Goal: Information Seeking & Learning: Find specific fact

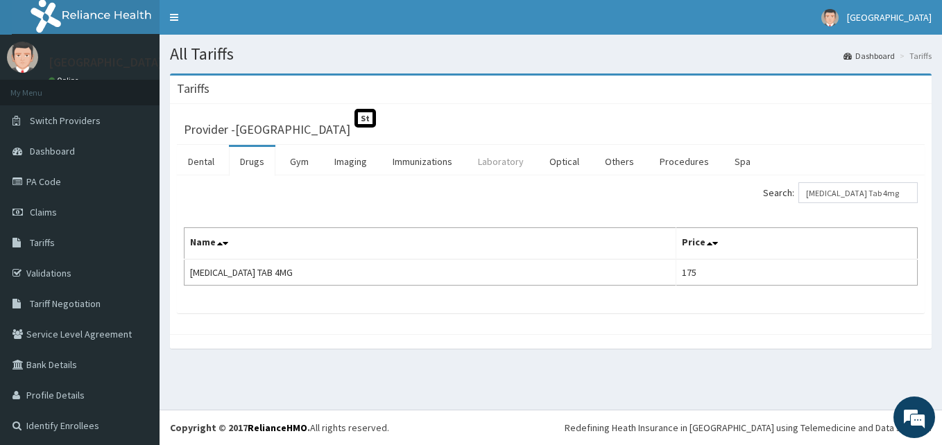
drag, startPoint x: 0, startPoint y: 0, endPoint x: 497, endPoint y: 167, distance: 523.9
click at [497, 167] on link "Laboratory" at bounding box center [501, 161] width 68 height 29
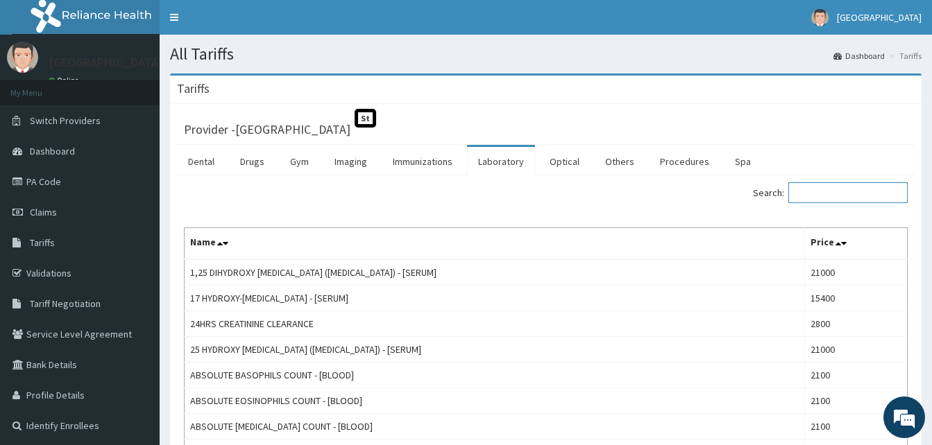
click at [827, 194] on input "Search:" at bounding box center [847, 192] width 119 height 21
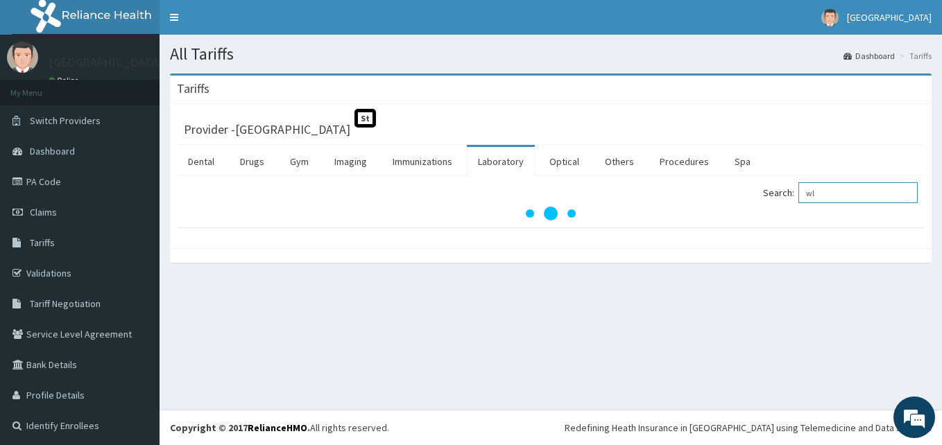
type input "w"
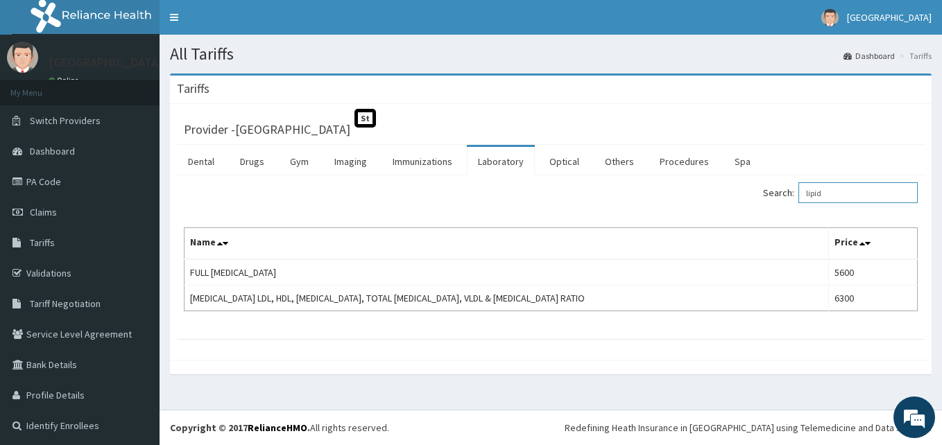
drag, startPoint x: 851, startPoint y: 195, endPoint x: 658, endPoint y: 209, distance: 193.4
click at [675, 212] on div "Search: lipid Name Price FULL [MEDICAL_DATA] 5600 [MEDICAL_DATA] LDL, HDL, [MED…" at bounding box center [551, 246] width 734 height 129
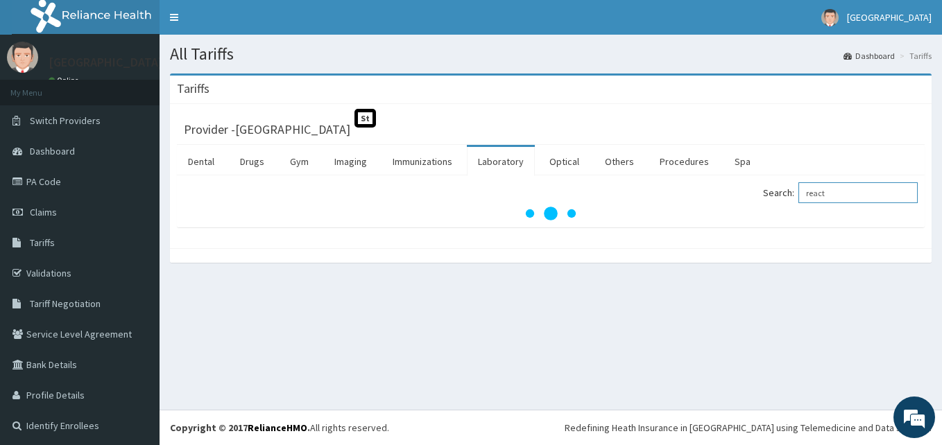
type input "react"
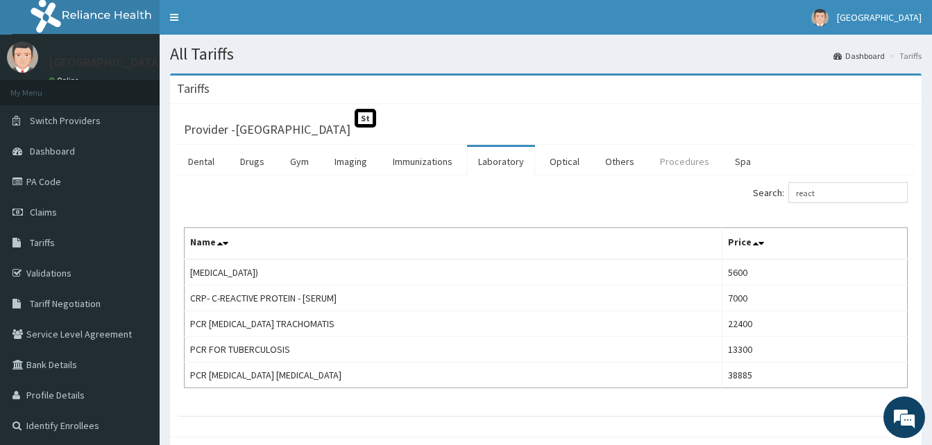
click at [670, 157] on link "Procedures" at bounding box center [684, 161] width 71 height 29
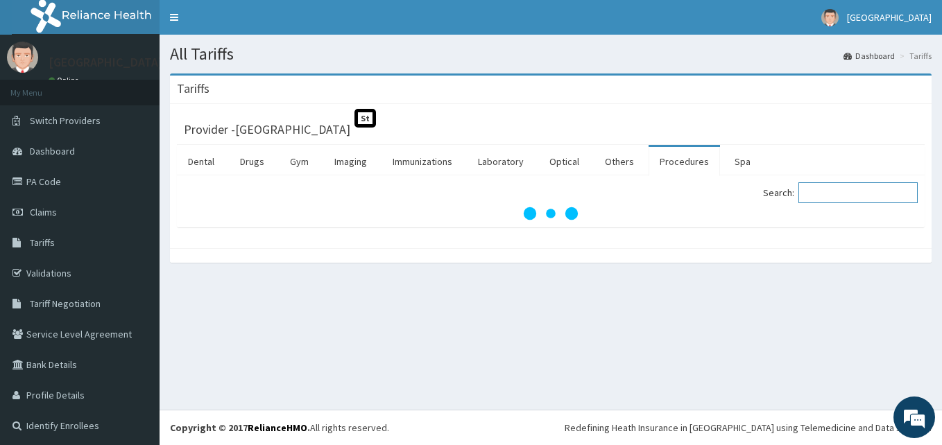
click at [820, 190] on input "Search:" at bounding box center [858, 192] width 119 height 21
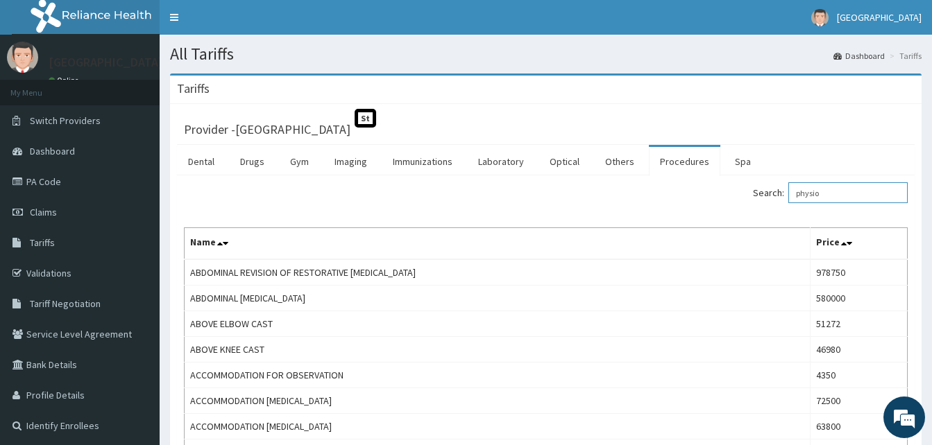
drag, startPoint x: 844, startPoint y: 194, endPoint x: 673, endPoint y: 200, distance: 170.8
click at [673, 200] on div "Search: physio" at bounding box center [732, 194] width 352 height 24
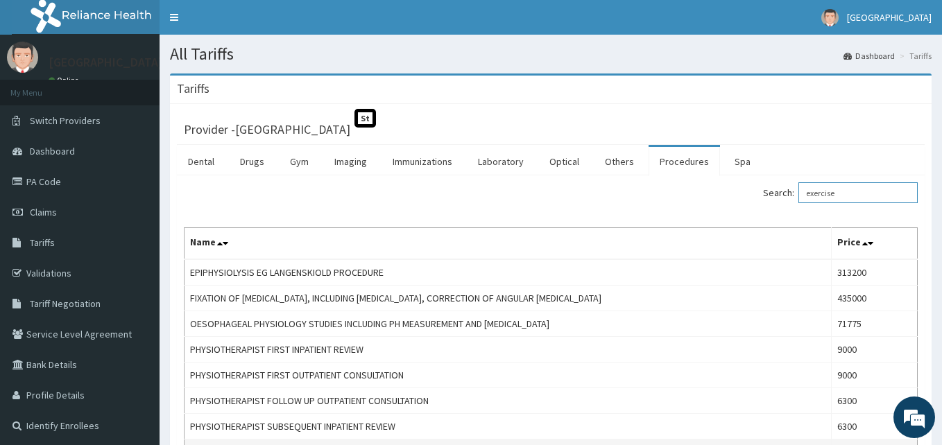
type input "exercise"
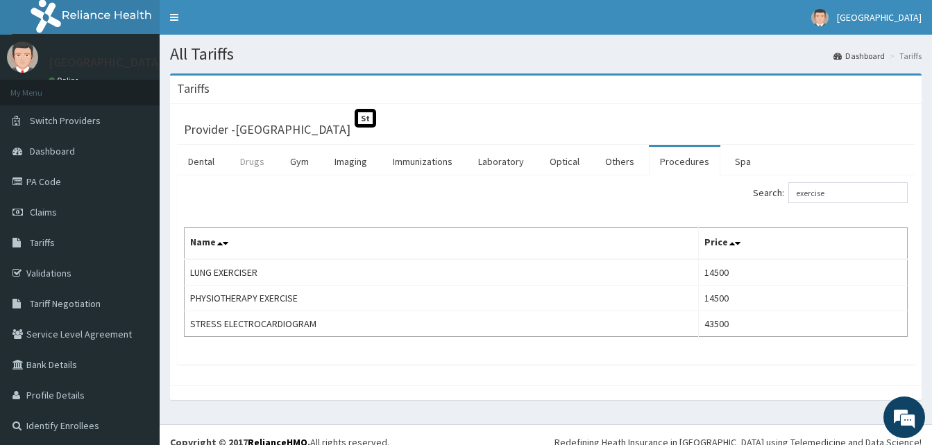
click at [246, 167] on link "Drugs" at bounding box center [252, 161] width 46 height 29
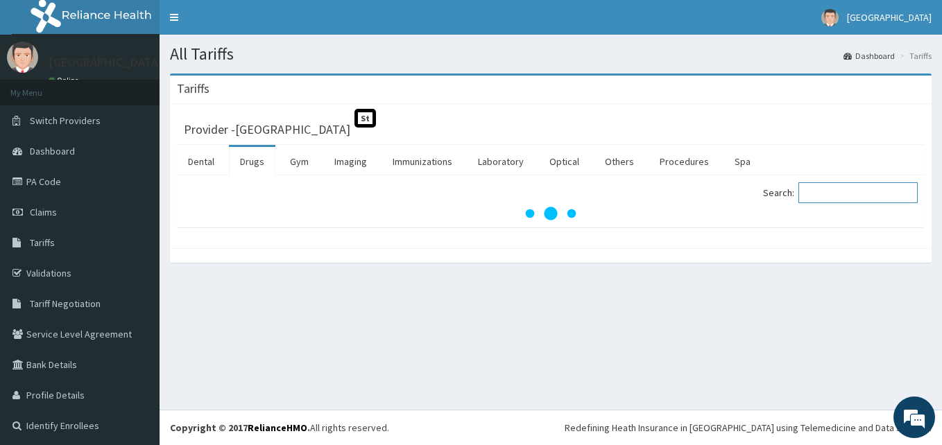
click at [846, 190] on input "Search:" at bounding box center [858, 192] width 119 height 21
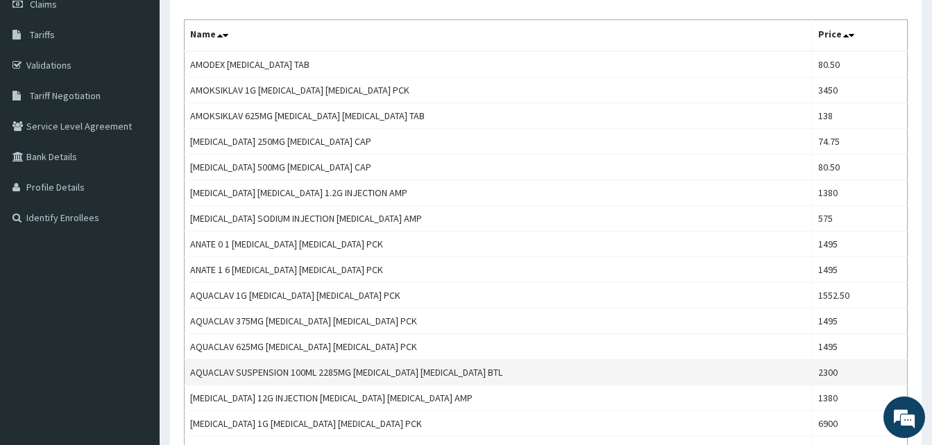
scroll to position [139, 0]
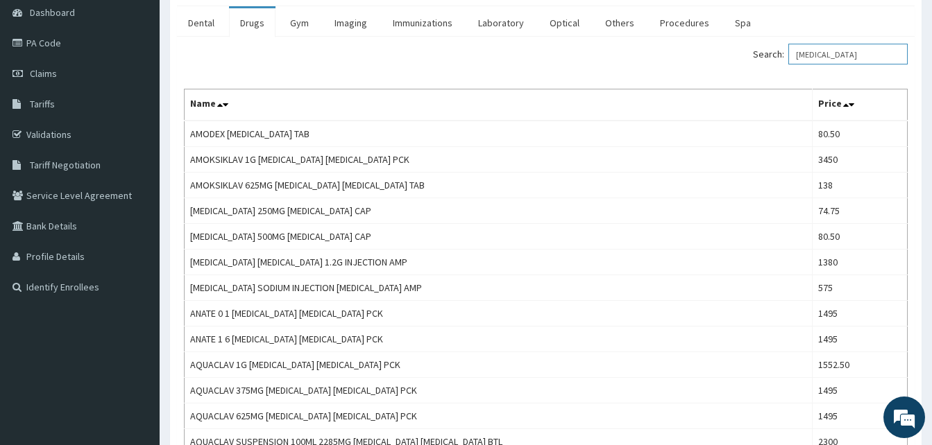
drag, startPoint x: 874, startPoint y: 52, endPoint x: 683, endPoint y: 75, distance: 192.2
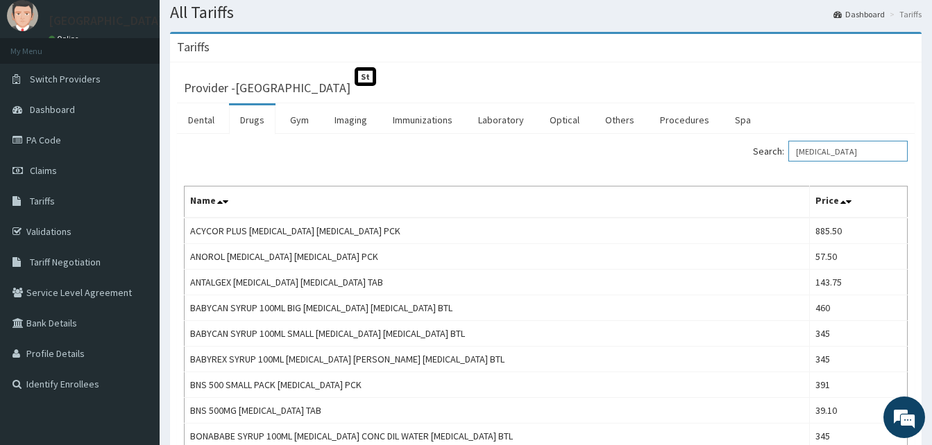
scroll to position [0, 0]
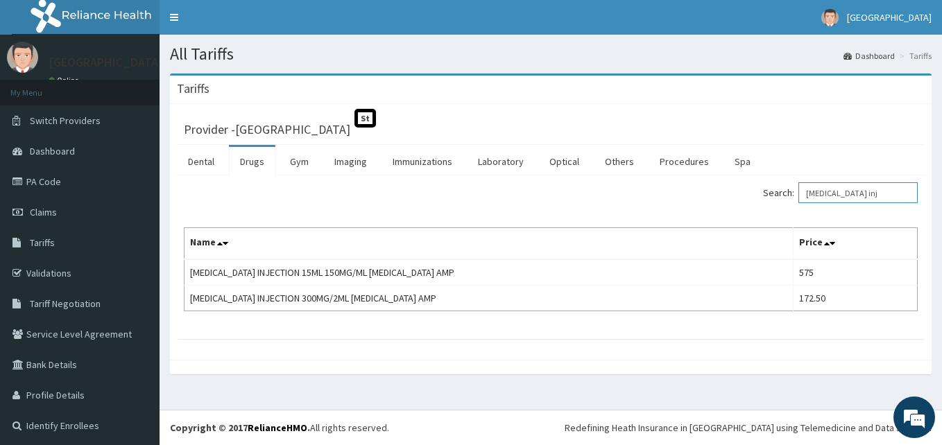
drag, startPoint x: 848, startPoint y: 195, endPoint x: 746, endPoint y: 191, distance: 102.1
click at [746, 191] on div "Search: [MEDICAL_DATA] inj" at bounding box center [739, 194] width 357 height 24
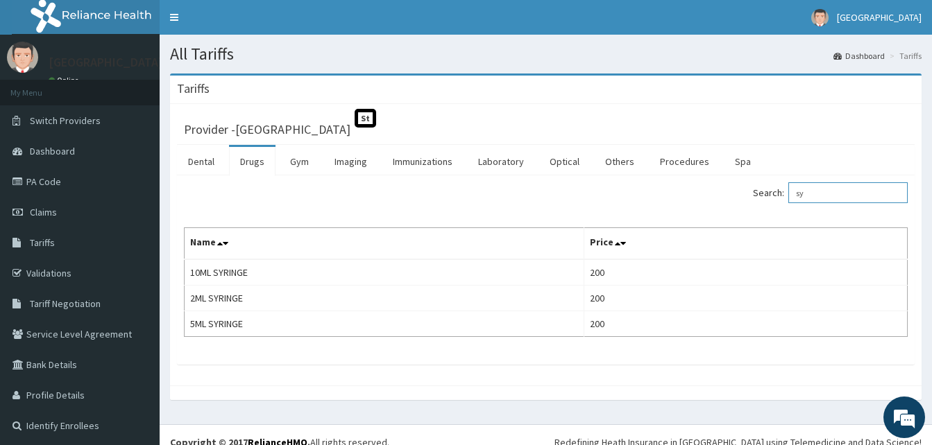
type input "s"
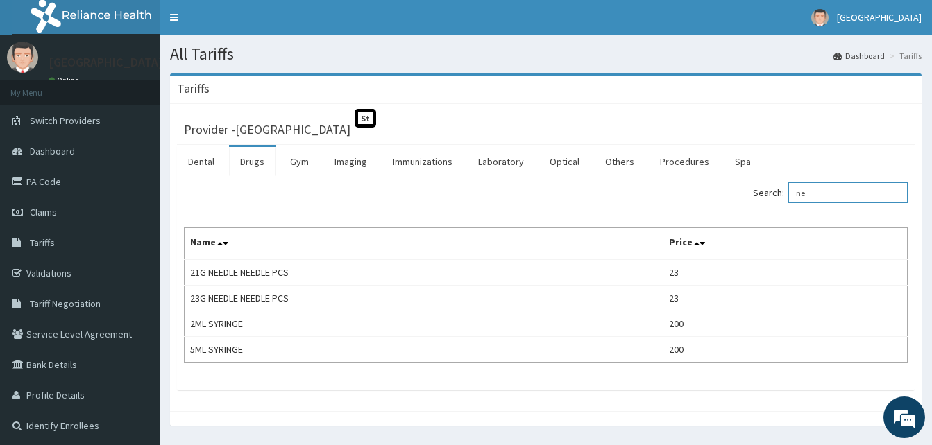
type input "n"
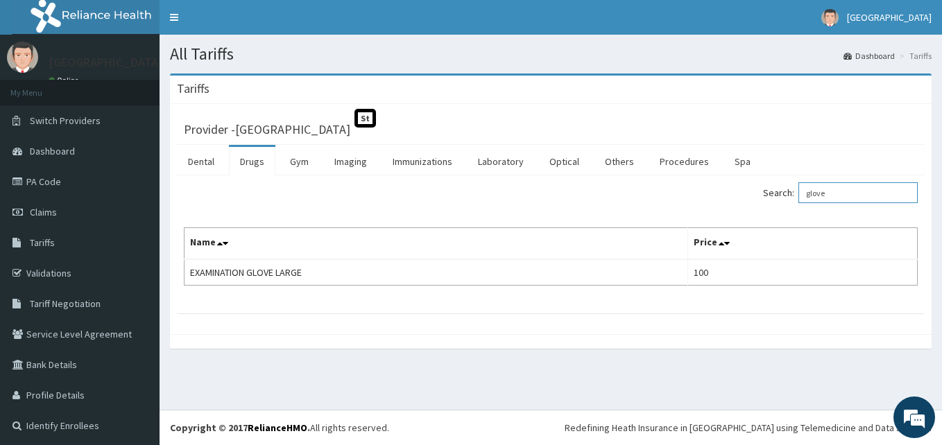
type input "glove"
click at [342, 159] on link "Imaging" at bounding box center [350, 161] width 55 height 29
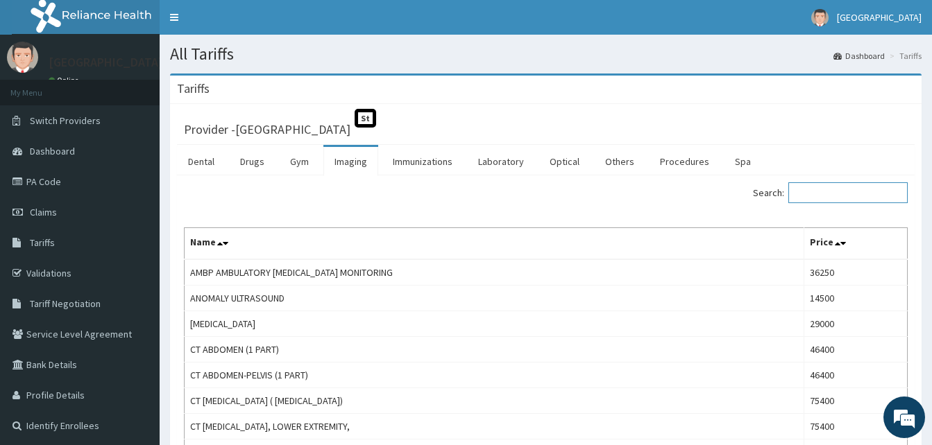
click at [809, 194] on input "Search:" at bounding box center [847, 192] width 119 height 21
paste input "Ultrasound Of The Breast - Bilateral (2 Parts)"
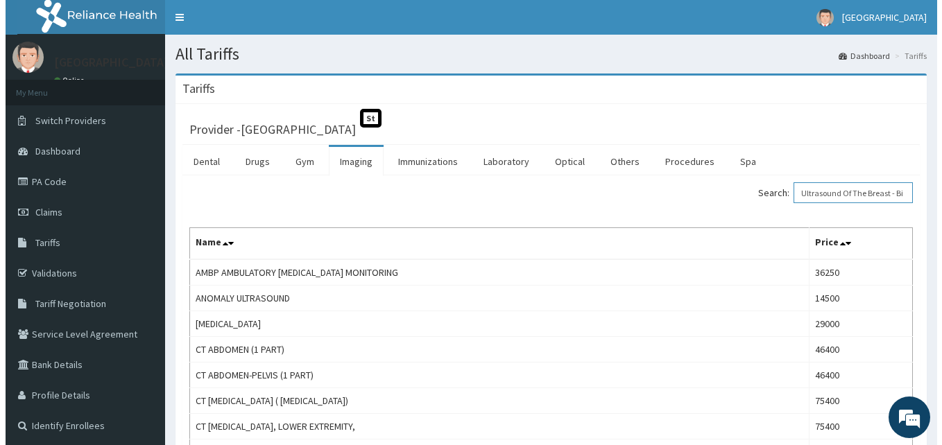
scroll to position [0, 62]
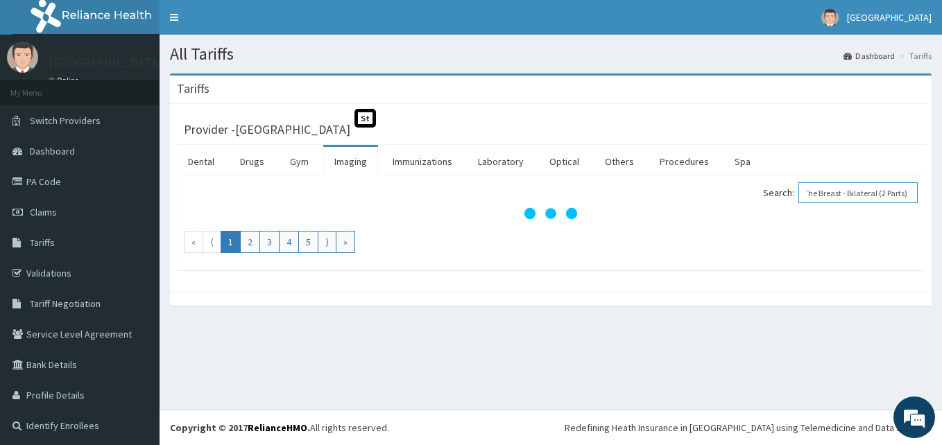
type input "Ultrasound Of The Breast - Bilateral (2 Parts)"
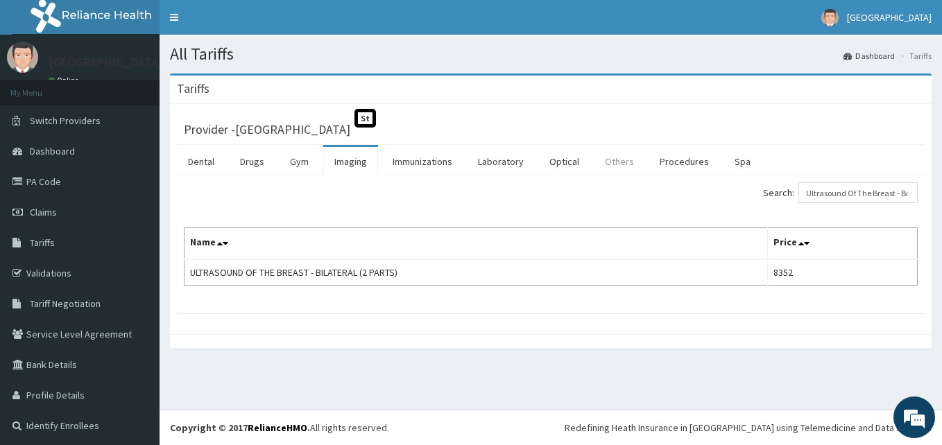
click at [622, 162] on link "Others" at bounding box center [619, 161] width 51 height 29
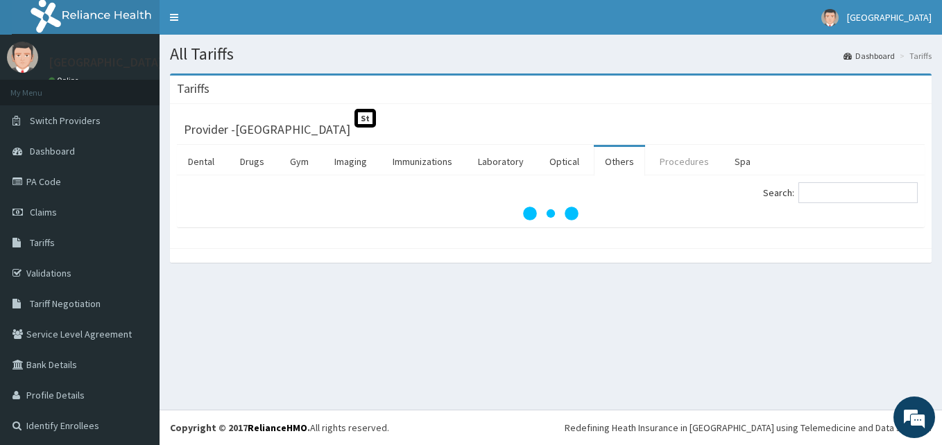
click at [665, 162] on link "Procedures" at bounding box center [684, 161] width 71 height 29
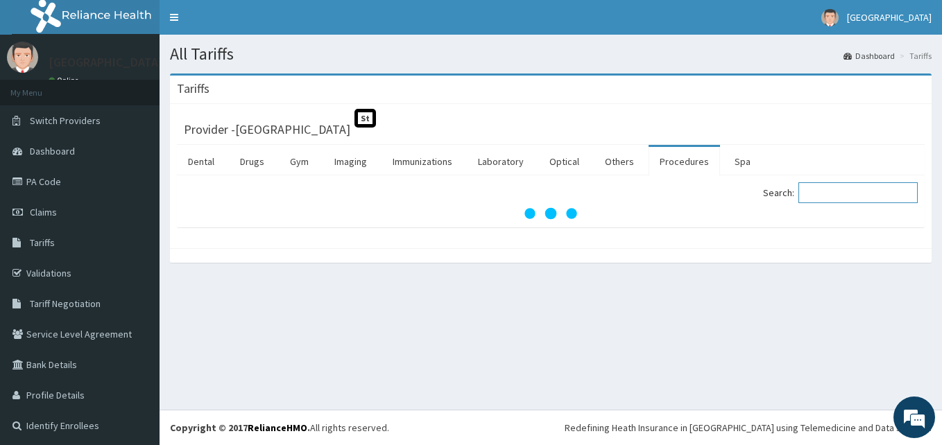
click at [823, 190] on input "Search:" at bounding box center [858, 192] width 119 height 21
paste input "Obstetric And Gynecology First Outpatient Consultation"
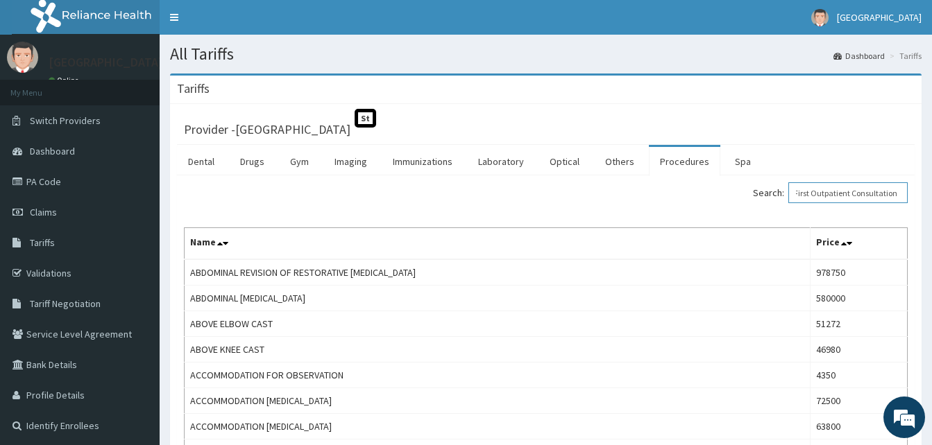
click at [827, 197] on input "Obstetric And Gynecology First Outpatient Consultation" at bounding box center [847, 192] width 119 height 21
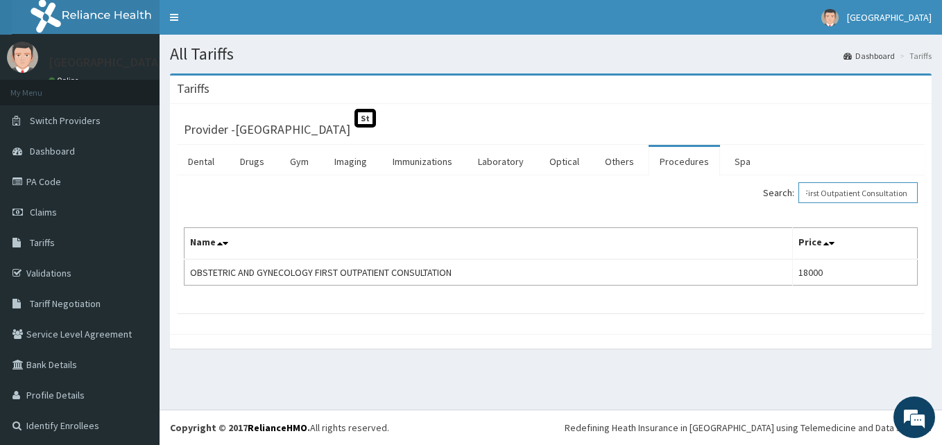
type input "Obstetric And Gynecology First Outpatient Consultation"
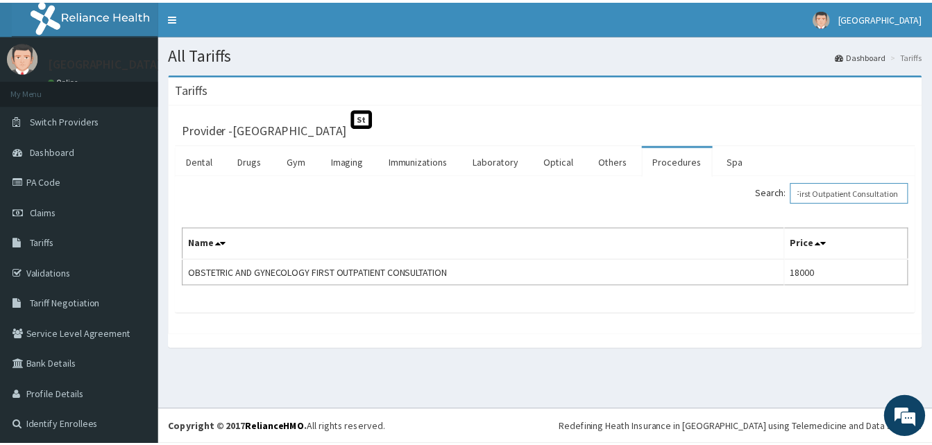
scroll to position [0, 0]
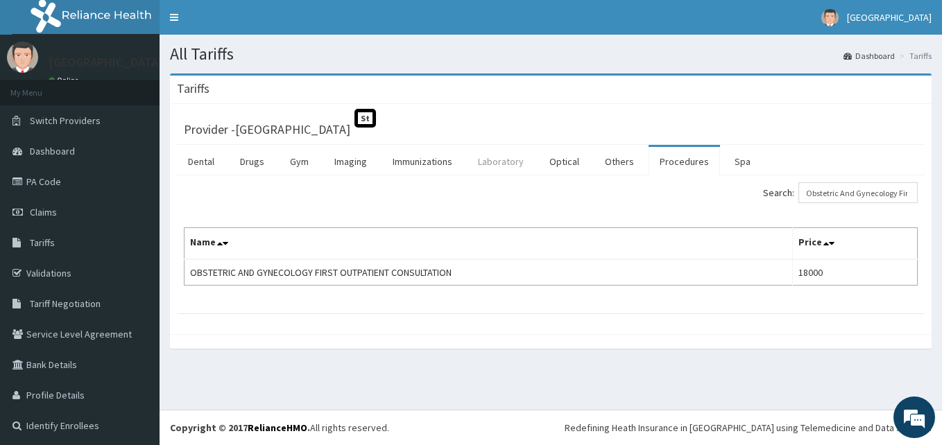
click at [494, 160] on link "Laboratory" at bounding box center [501, 161] width 68 height 29
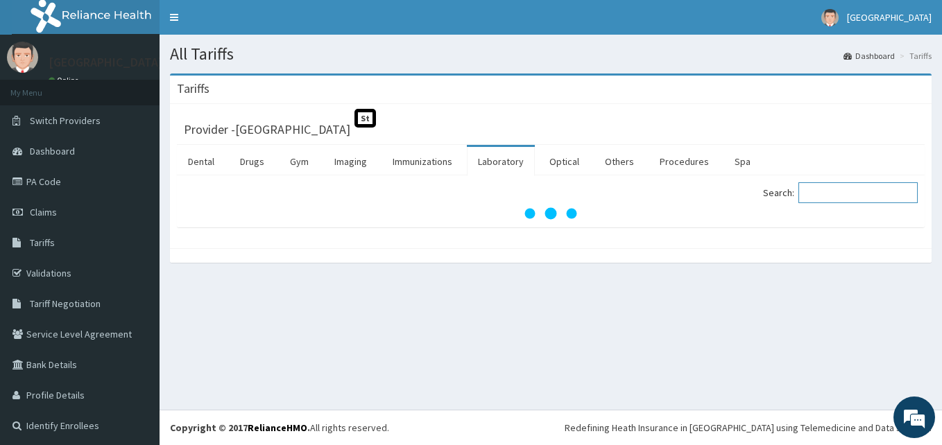
drag, startPoint x: 808, startPoint y: 196, endPoint x: 798, endPoint y: 194, distance: 10.1
click at [807, 196] on input "Search:" at bounding box center [858, 192] width 119 height 21
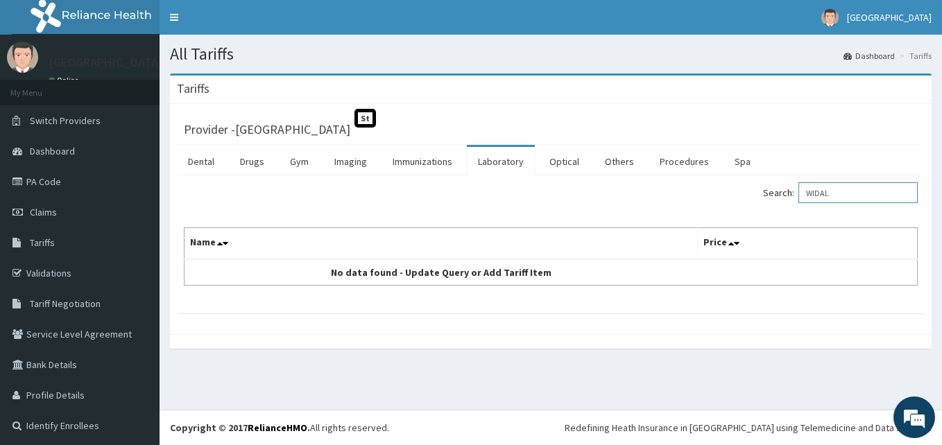
drag, startPoint x: 844, startPoint y: 190, endPoint x: 599, endPoint y: 195, distance: 244.3
click at [614, 212] on div "Search: WIDAL Name Price No data found - Update Query or Add Tariff Item" at bounding box center [551, 233] width 734 height 103
type input "CBC"
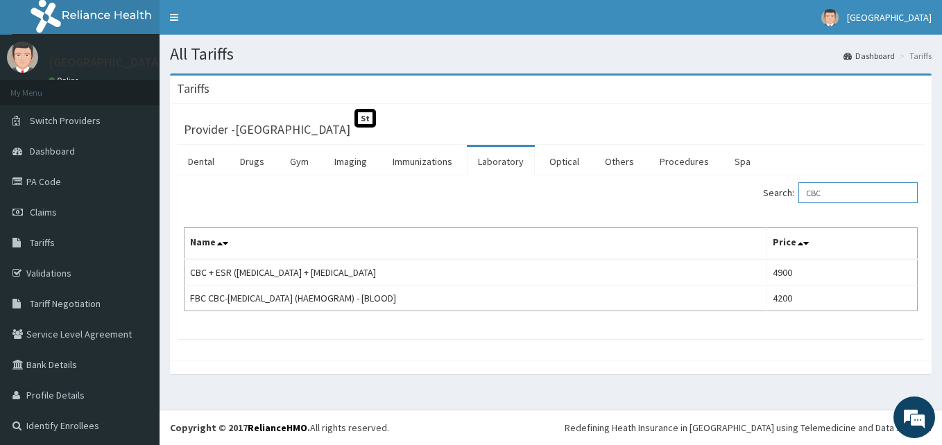
drag, startPoint x: 844, startPoint y: 194, endPoint x: 726, endPoint y: 189, distance: 117.3
click at [732, 207] on div "Search: CBC" at bounding box center [739, 194] width 357 height 24
